Goal: Communication & Community: Answer question/provide support

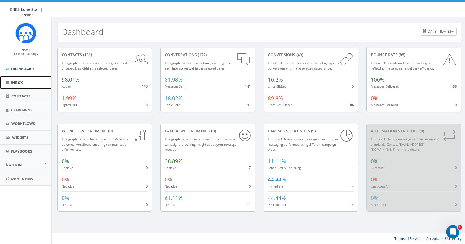
click at [18, 79] on link "Inbox" at bounding box center [25, 83] width 51 height 14
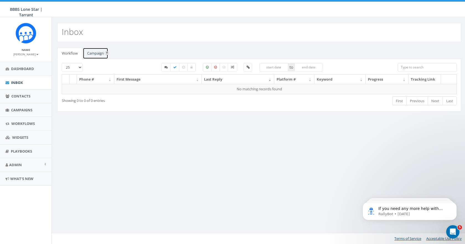
click at [98, 51] on link "Campaign" at bounding box center [95, 53] width 25 height 11
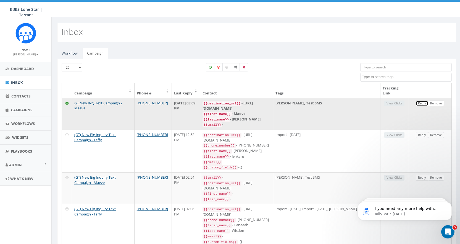
click at [423, 102] on link "Reply" at bounding box center [422, 103] width 12 height 6
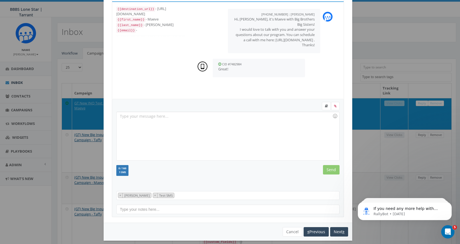
scroll to position [33, 0]
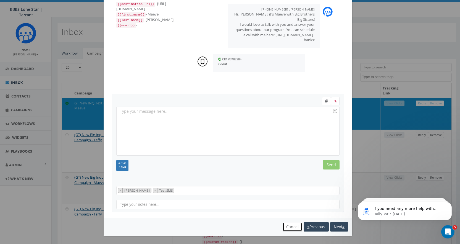
click at [291, 228] on button "Cancel" at bounding box center [293, 226] width 20 height 9
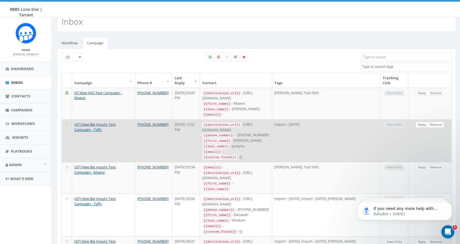
scroll to position [0, 0]
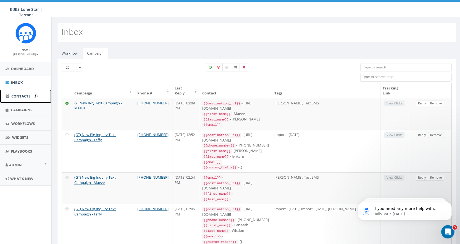
click at [20, 95] on span "Contacts" at bounding box center [20, 95] width 19 height 5
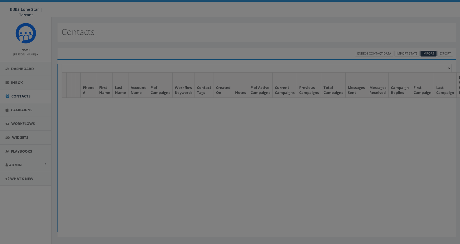
select select
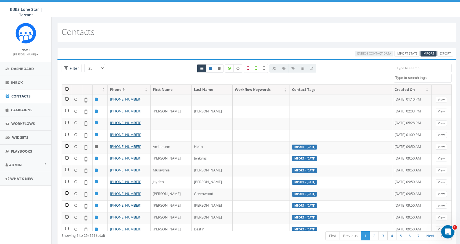
click at [410, 69] on input "search" at bounding box center [423, 68] width 58 height 8
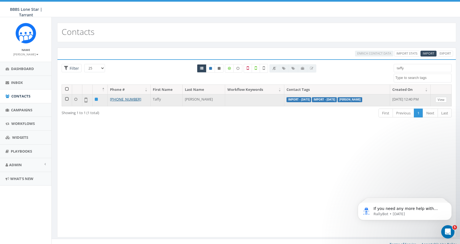
type input "taffy"
click at [442, 99] on link "View" at bounding box center [441, 100] width 11 height 6
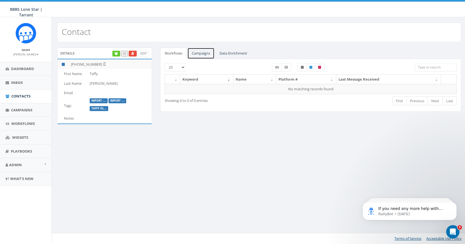
click at [201, 53] on link "Campaigns" at bounding box center [200, 53] width 27 height 11
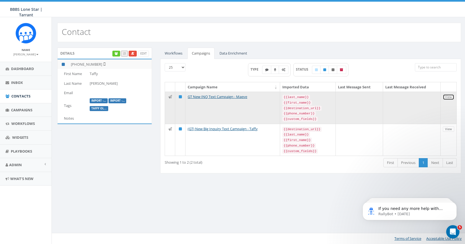
click at [449, 98] on link "View" at bounding box center [448, 97] width 11 height 6
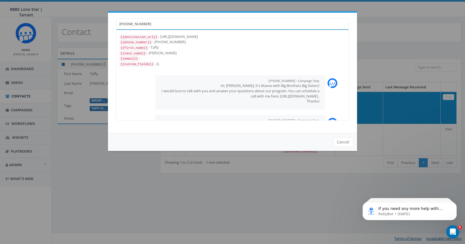
click at [274, 204] on div "+19407653793 {{destination_url}} - https://rally.link/link/BgtmQw {{phone_numbe…" at bounding box center [232, 122] width 465 height 244
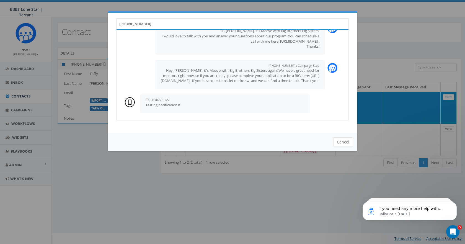
scroll to position [58, 0]
click at [343, 142] on button "Cancel" at bounding box center [343, 141] width 20 height 9
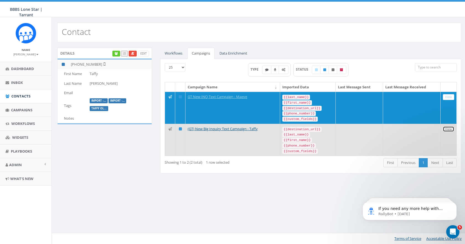
click at [448, 127] on link "View" at bounding box center [448, 129] width 11 height 6
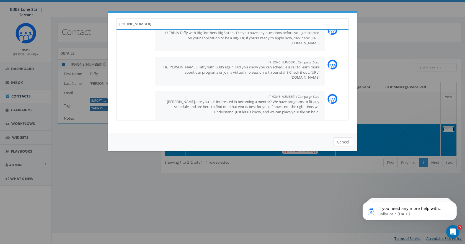
scroll to position [48, 0]
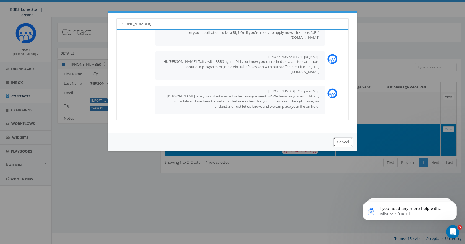
click at [340, 144] on button "Cancel" at bounding box center [343, 141] width 20 height 9
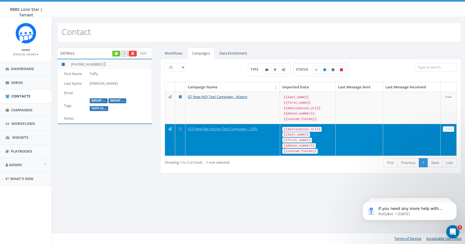
click at [337, 209] on div "Contact Details Edit +1 940-765-3793 First Name Taffy Last Name Olszewski Email…" at bounding box center [258, 130] width 415 height 227
click at [24, 107] on span "Campaigns" at bounding box center [21, 109] width 21 height 5
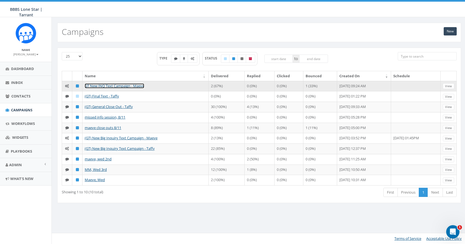
click at [107, 86] on link "GT New INQ Text Campaign - Maeve" at bounding box center [114, 85] width 59 height 5
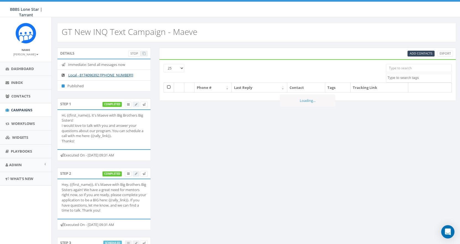
select select
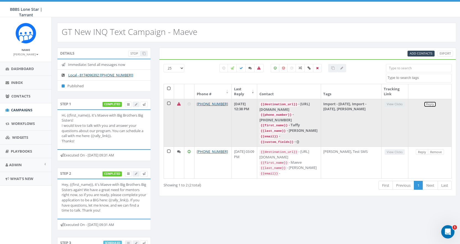
click at [428, 103] on link "Reply" at bounding box center [430, 104] width 12 height 6
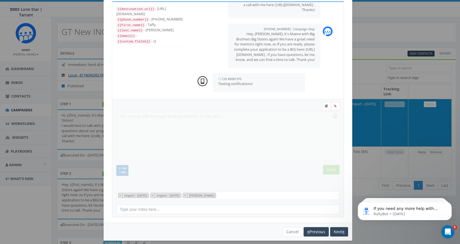
scroll to position [33, 0]
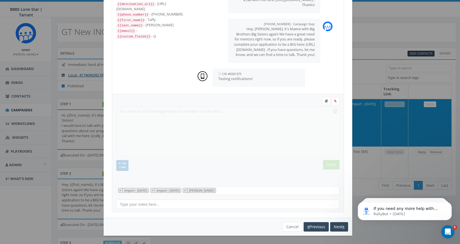
click at [157, 123] on form "Recent Smileys & People Animals & Nature Food & Drink Activity Travel & Places …" at bounding box center [227, 139] width 223 height 85
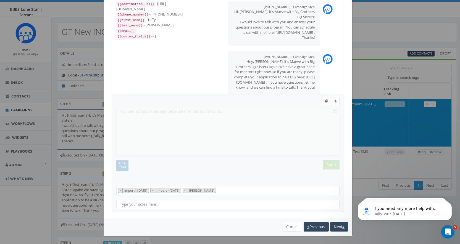
scroll to position [0, 0]
click at [284, 228] on button "Cancel" at bounding box center [293, 226] width 20 height 9
